Goal: Find specific page/section: Find specific page/section

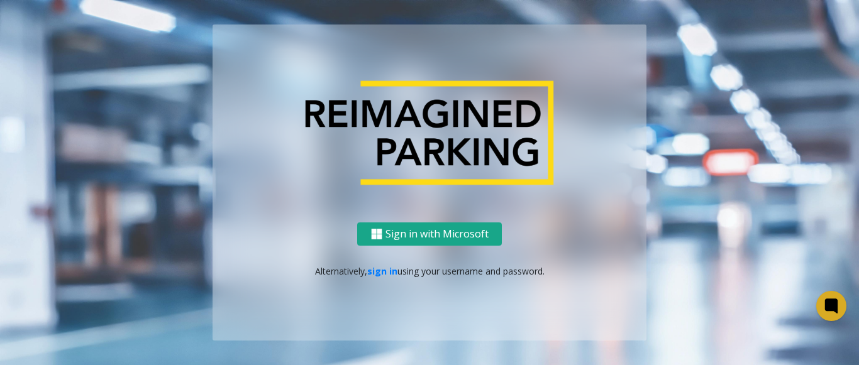
click at [409, 223] on button "Sign in with Microsoft" at bounding box center [429, 233] width 145 height 23
click at [393, 266] on link "sign in" at bounding box center [382, 271] width 30 height 12
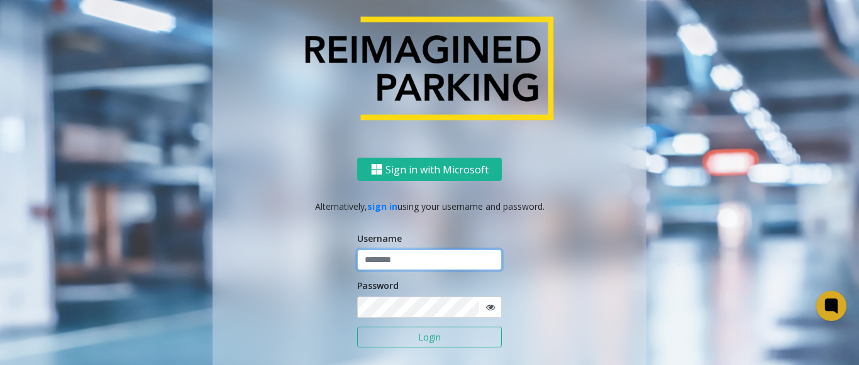
click at [397, 263] on input "text" at bounding box center [429, 260] width 145 height 21
type input "*"
type input "******"
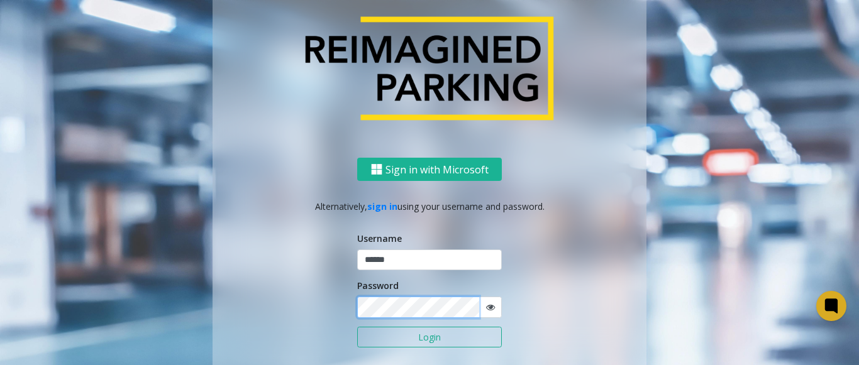
click at [357, 327] on button "Login" at bounding box center [429, 337] width 145 height 21
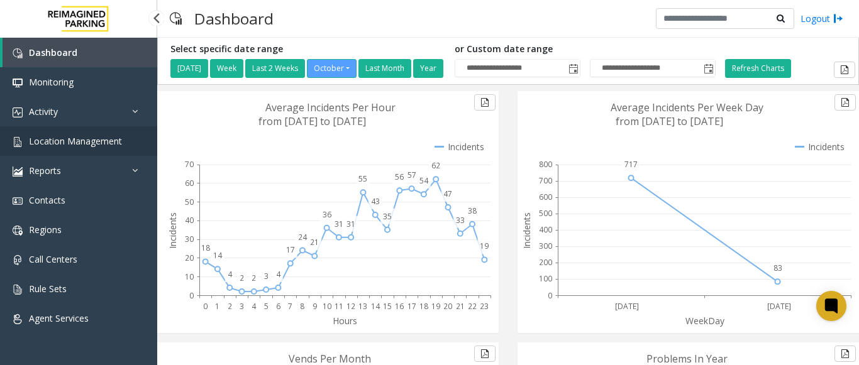
click at [66, 128] on link "Location Management" at bounding box center [78, 141] width 157 height 30
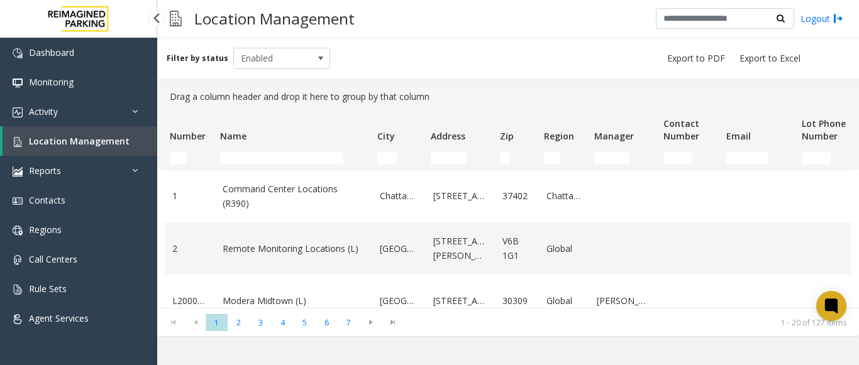
click at [141, 138] on link "Location Management" at bounding box center [80, 141] width 155 height 30
click at [255, 159] on input "Name Filter" at bounding box center [281, 158] width 123 height 13
type input "*"
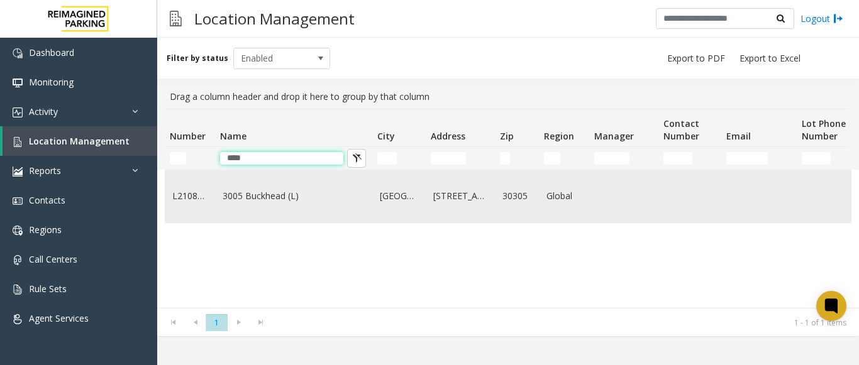
type input "****"
click at [270, 211] on td "3005 Buckhead (L)" at bounding box center [293, 196] width 157 height 52
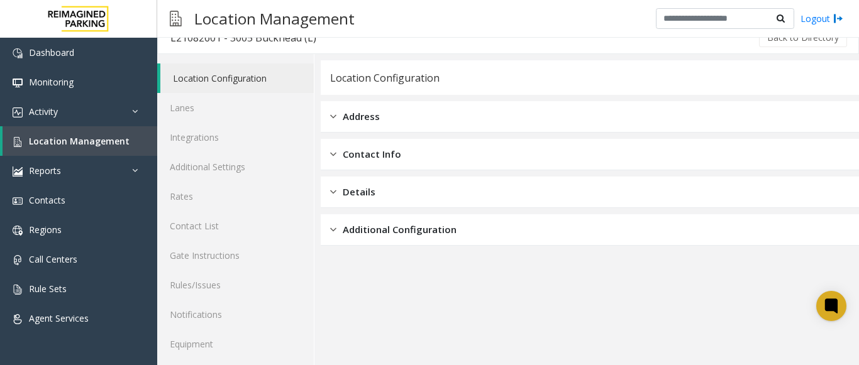
scroll to position [49, 0]
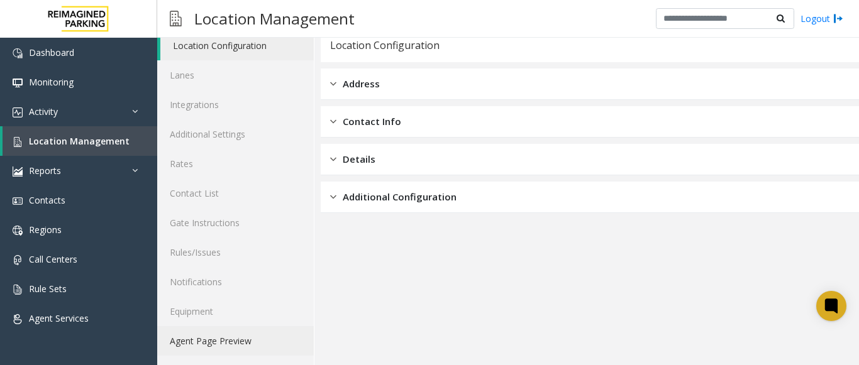
click at [247, 339] on link "Agent Page Preview" at bounding box center [235, 341] width 157 height 30
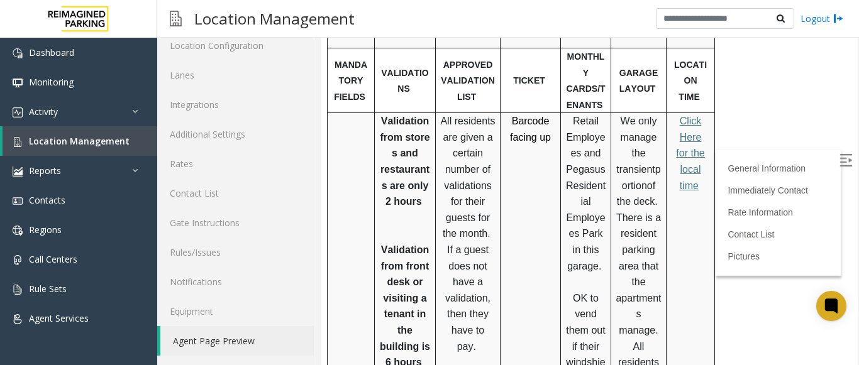
scroll to position [454, 0]
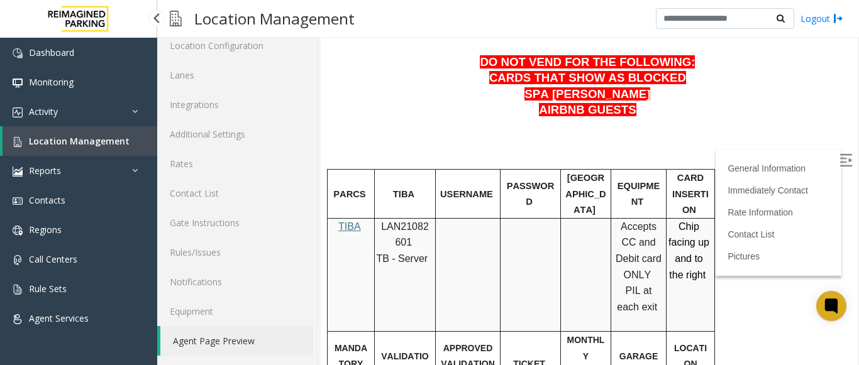
click at [60, 144] on span "Location Management" at bounding box center [79, 141] width 101 height 12
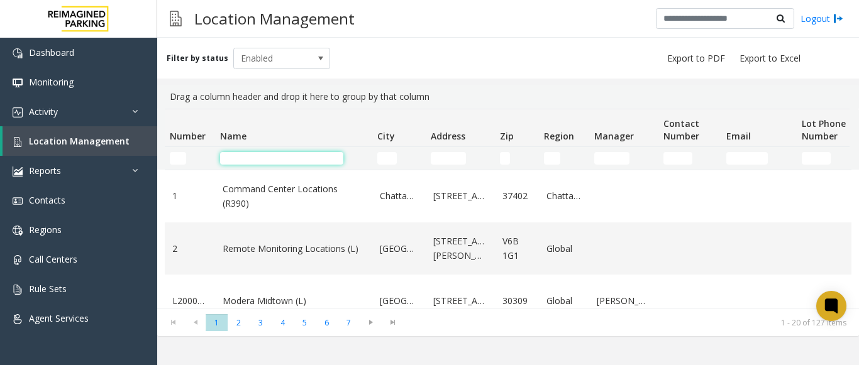
click at [237, 162] on input "Name Filter" at bounding box center [281, 158] width 123 height 13
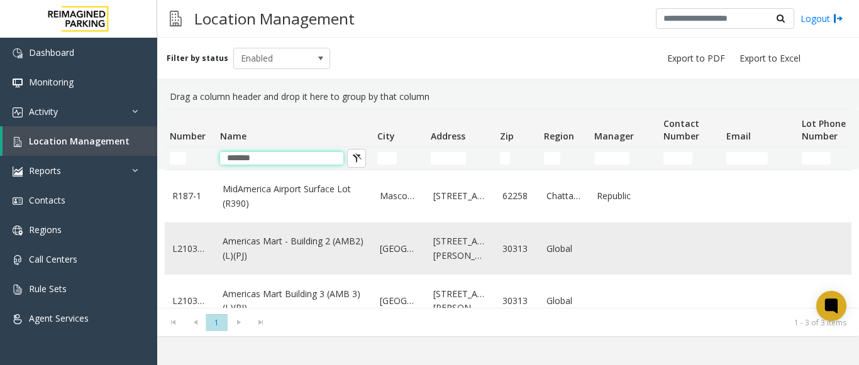
type input "*******"
click at [270, 256] on link "Americas Mart - Building 2 (AMB2) (L)(PJ)" at bounding box center [293, 248] width 142 height 28
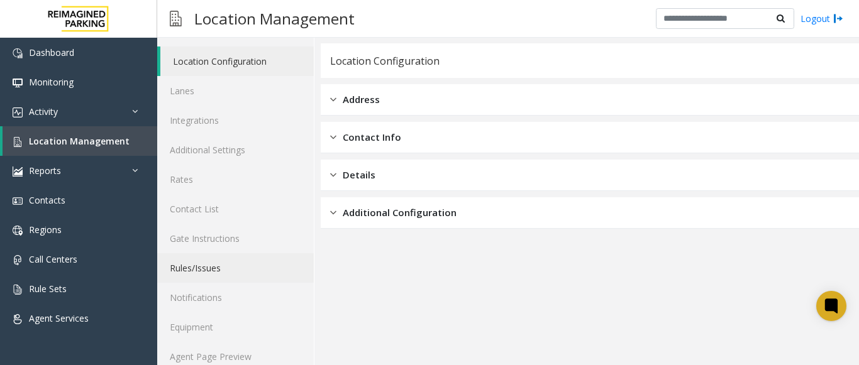
scroll to position [49, 0]
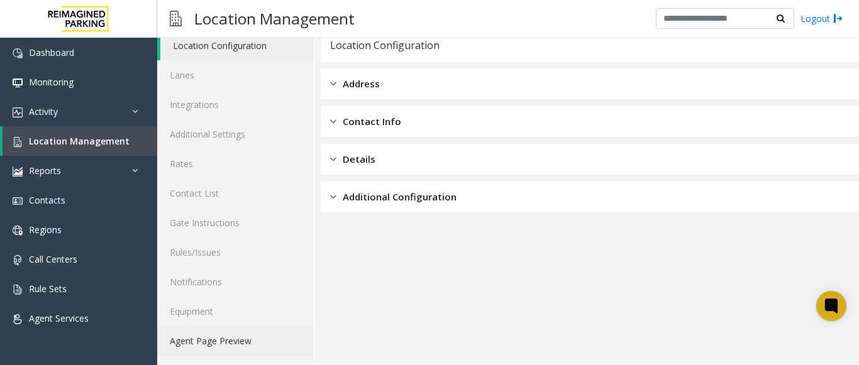
click at [204, 333] on link "Agent Page Preview" at bounding box center [235, 341] width 157 height 30
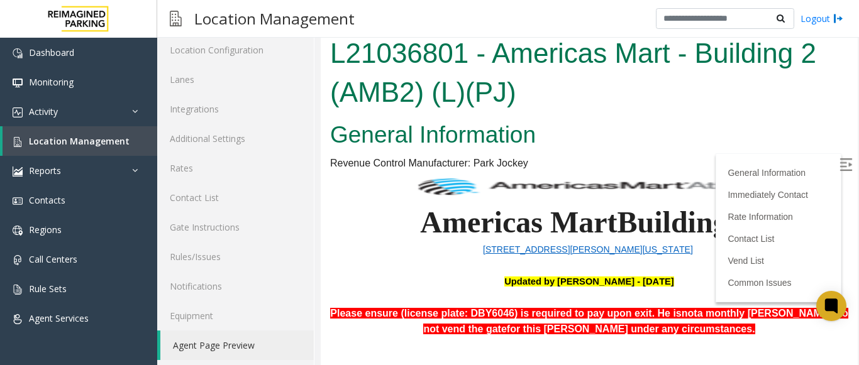
scroll to position [560, 0]
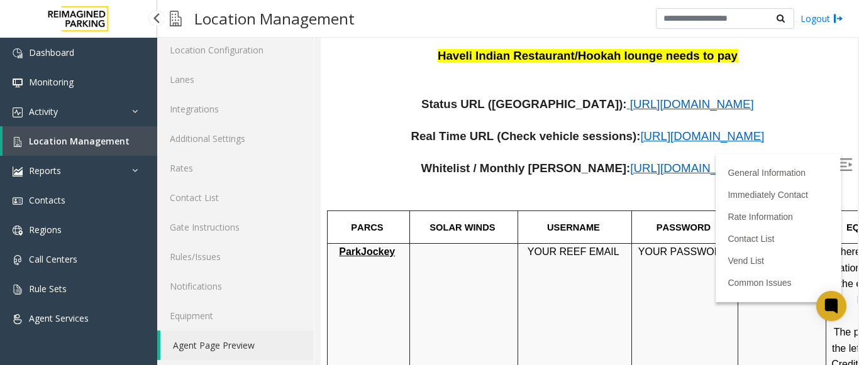
click at [126, 148] on link "Location Management" at bounding box center [80, 141] width 155 height 30
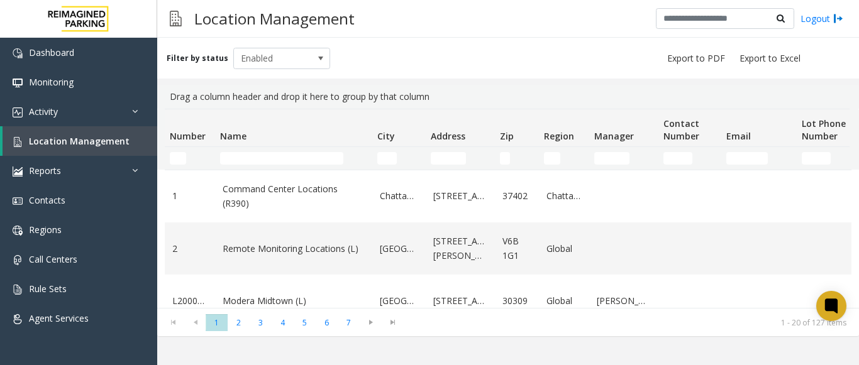
drag, startPoint x: 270, startPoint y: 148, endPoint x: 270, endPoint y: 160, distance: 11.9
click at [270, 159] on td "Name Filter" at bounding box center [293, 158] width 157 height 23
click at [270, 158] on input "Name Filter" at bounding box center [281, 158] width 123 height 13
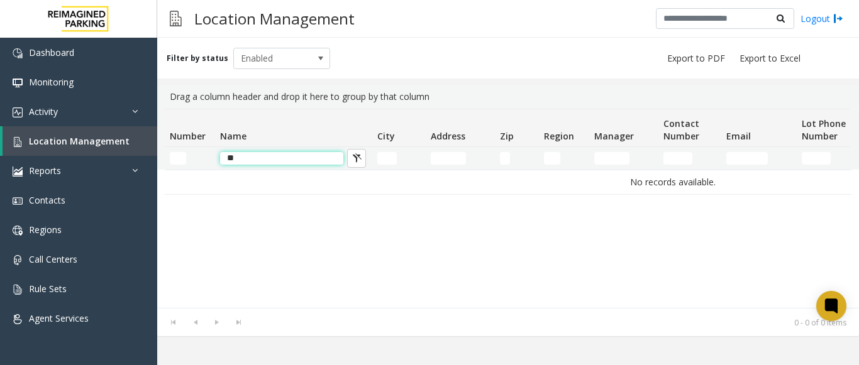
type input "*"
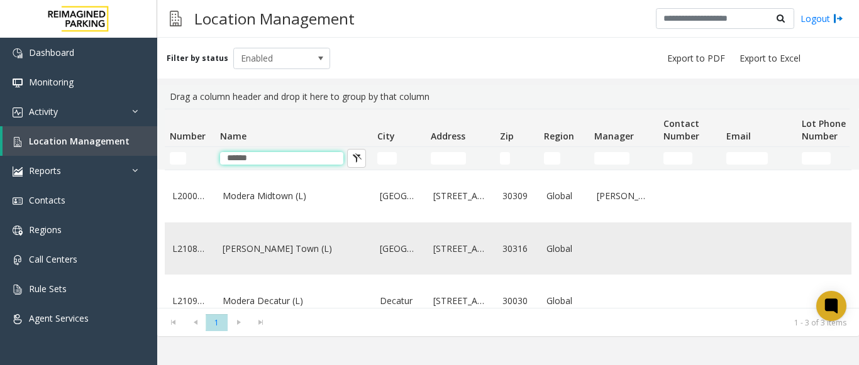
type input "******"
click at [283, 266] on td "[PERSON_NAME] Town (L)" at bounding box center [293, 248] width 157 height 52
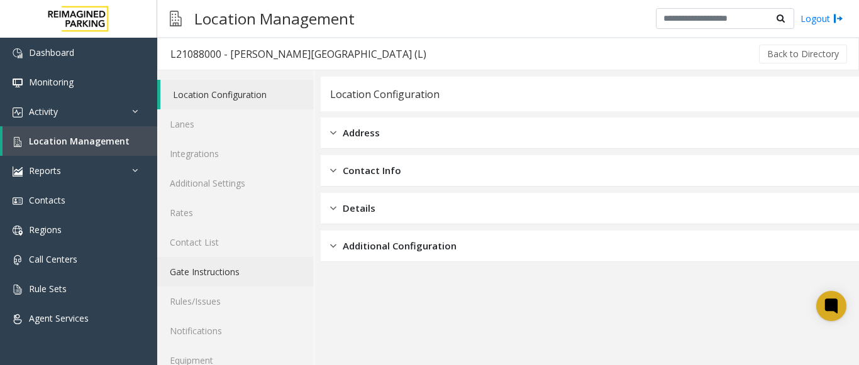
scroll to position [49, 0]
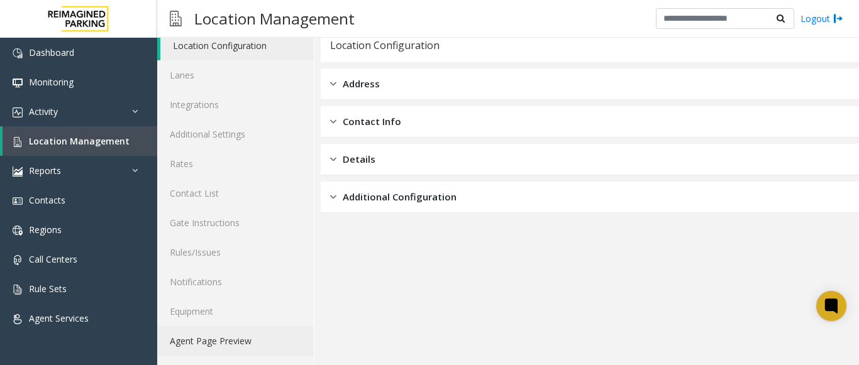
click at [246, 341] on link "Agent Page Preview" at bounding box center [235, 341] width 157 height 30
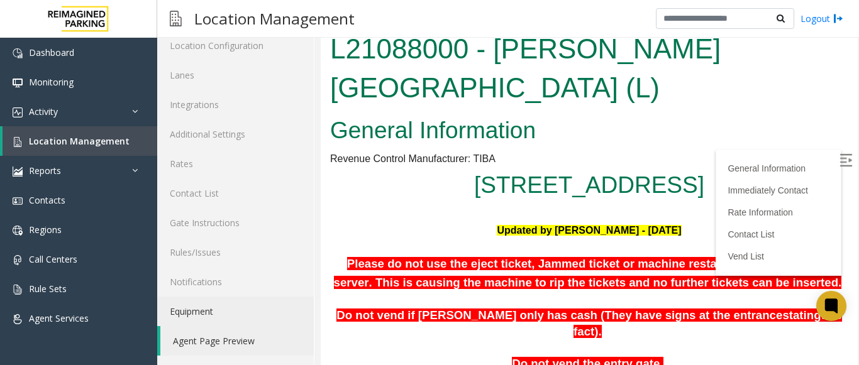
scroll to position [277, 0]
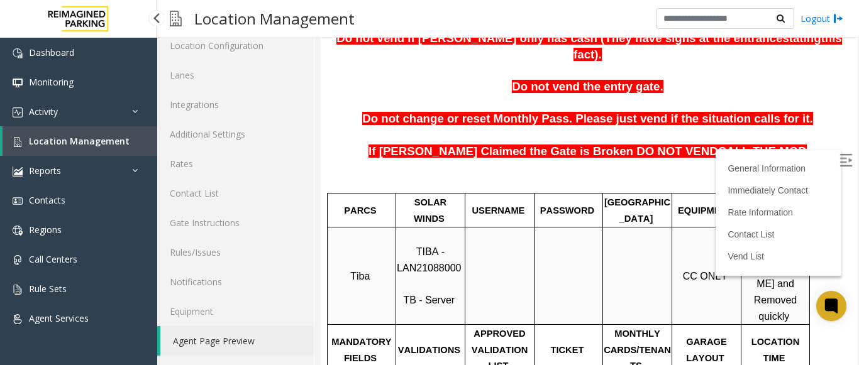
click at [85, 138] on span "Location Management" at bounding box center [79, 141] width 101 height 12
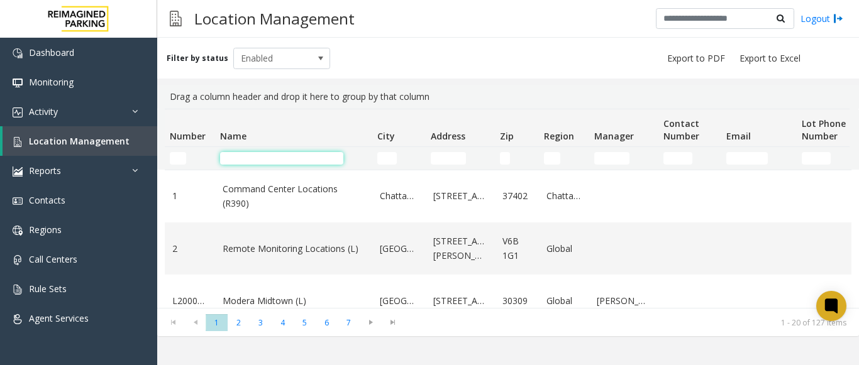
click at [290, 162] on input "Name Filter" at bounding box center [281, 158] width 123 height 13
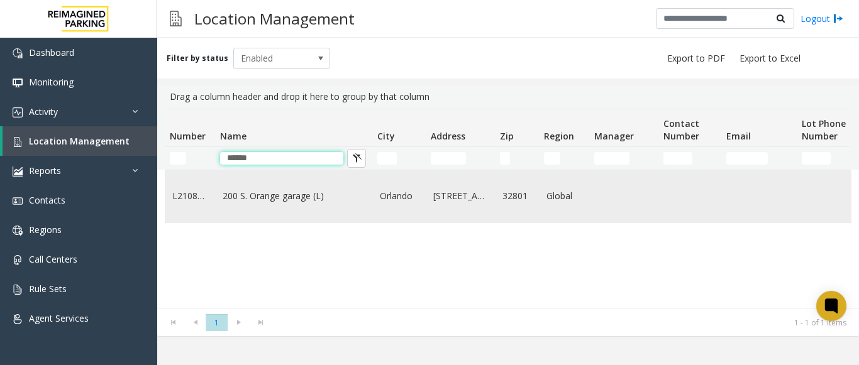
type input "******"
click at [319, 219] on td "200 S. Orange garage (L)" at bounding box center [293, 196] width 157 height 52
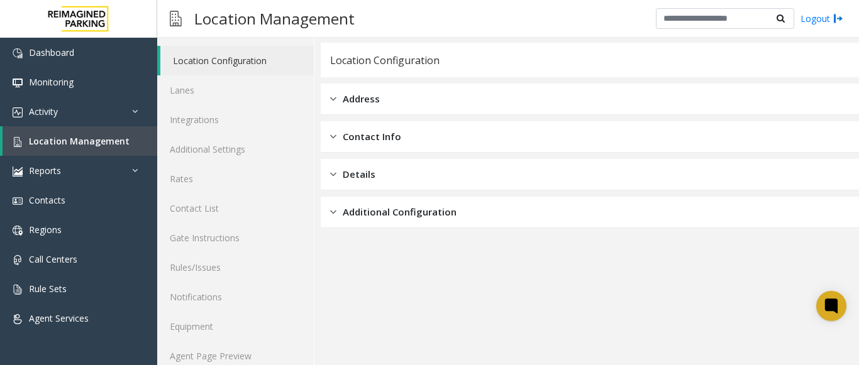
scroll to position [49, 0]
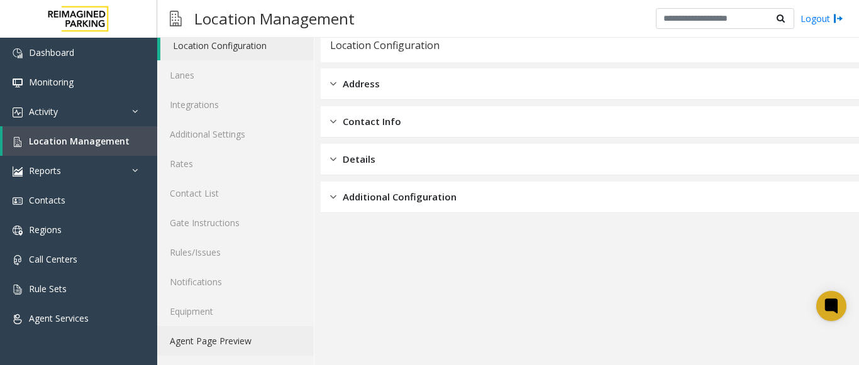
click at [232, 333] on link "Agent Page Preview" at bounding box center [235, 341] width 157 height 30
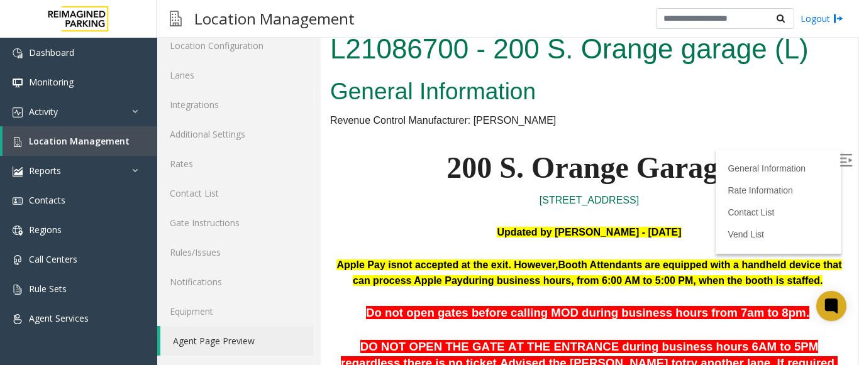
scroll to position [641, 0]
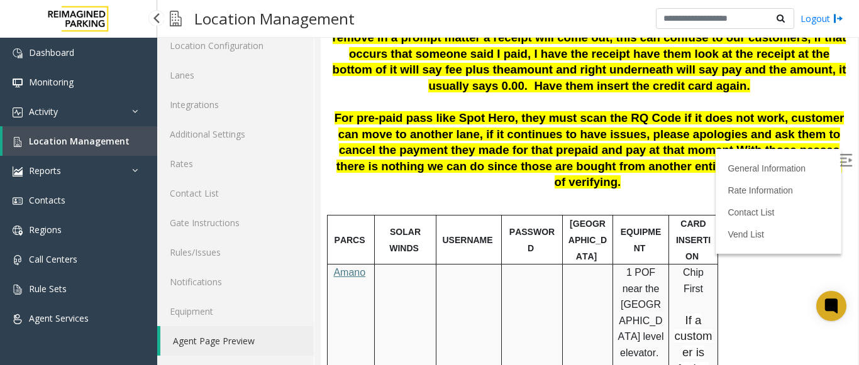
click at [78, 135] on span "Location Management" at bounding box center [79, 141] width 101 height 12
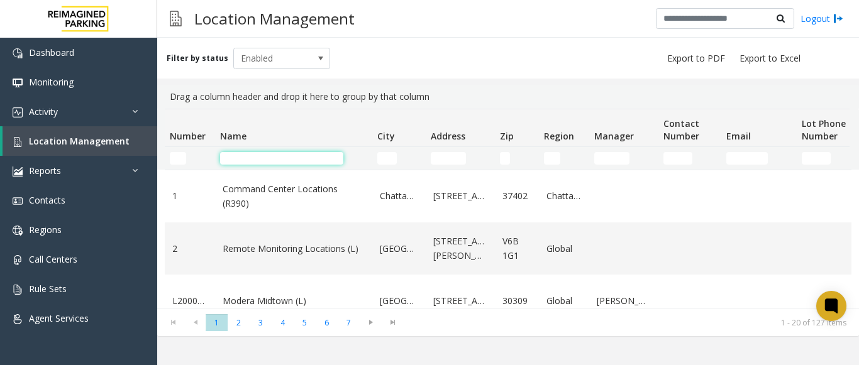
click at [258, 156] on input "Name Filter" at bounding box center [281, 158] width 123 height 13
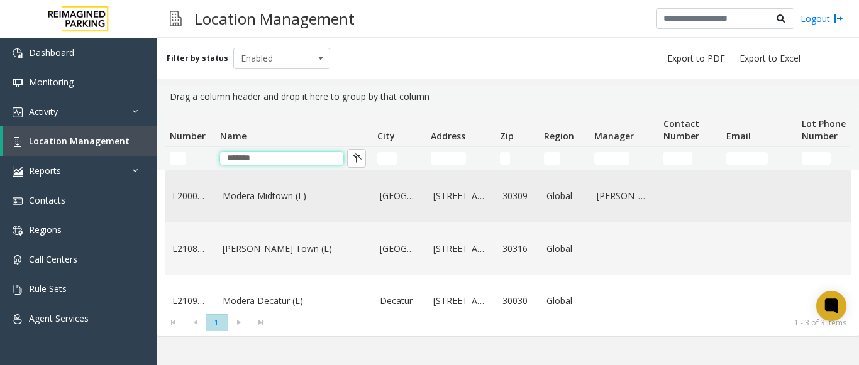
type input "******"
click at [287, 207] on td "Modera Midtown (L)" at bounding box center [293, 196] width 157 height 52
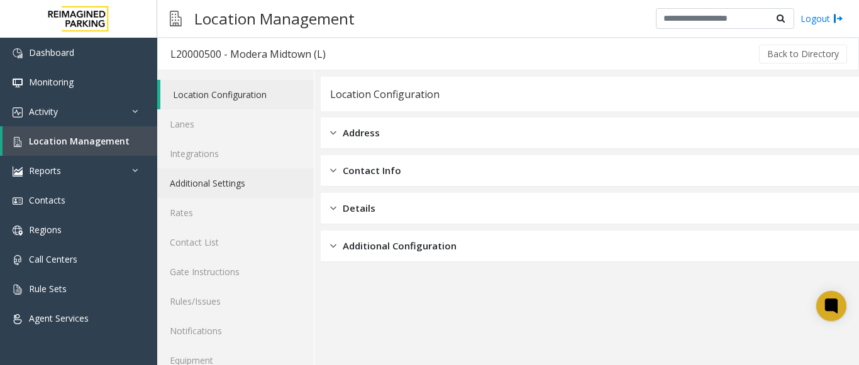
scroll to position [49, 0]
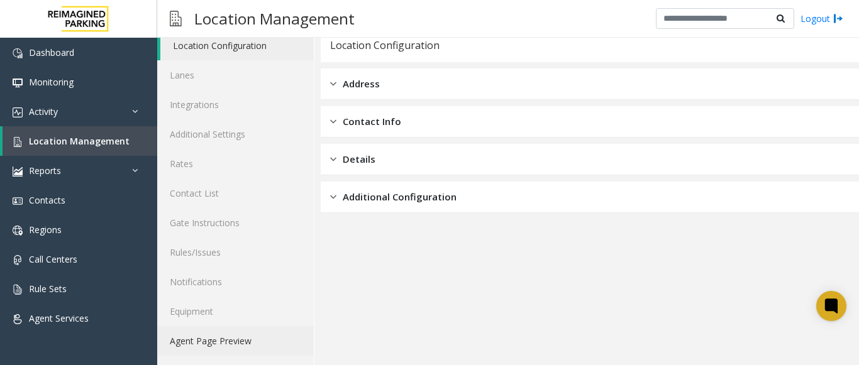
click at [185, 338] on link "Agent Page Preview" at bounding box center [235, 341] width 157 height 30
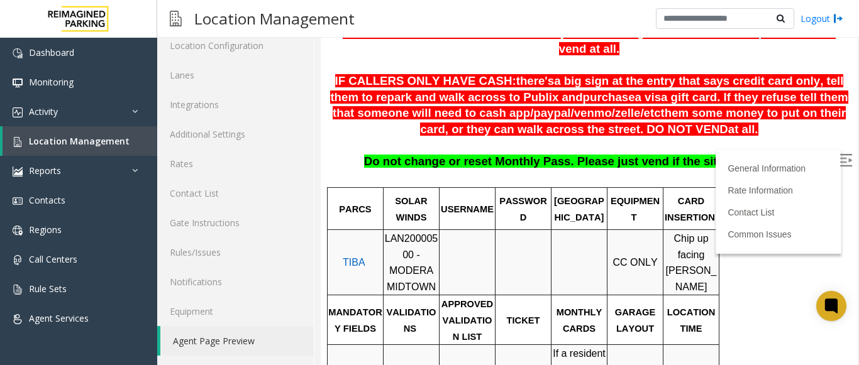
scroll to position [256, 0]
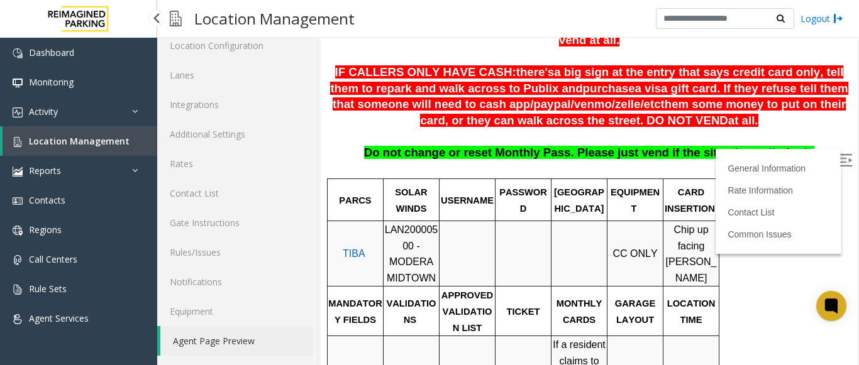
click at [101, 134] on link "Location Management" at bounding box center [80, 141] width 155 height 30
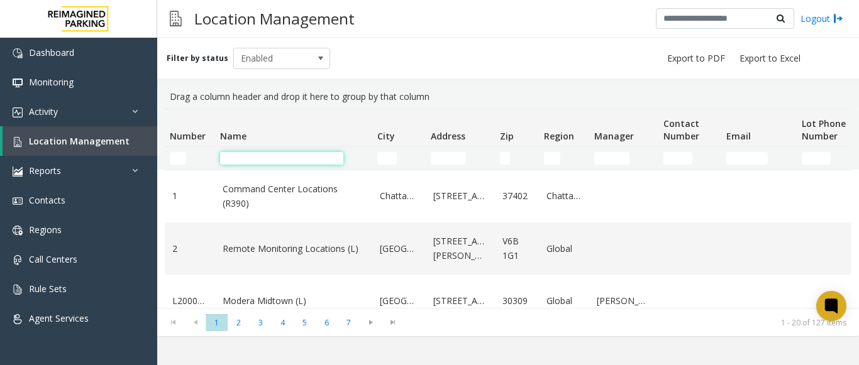
click at [322, 159] on input "Name Filter" at bounding box center [281, 158] width 123 height 13
